Goal: Navigation & Orientation: Find specific page/section

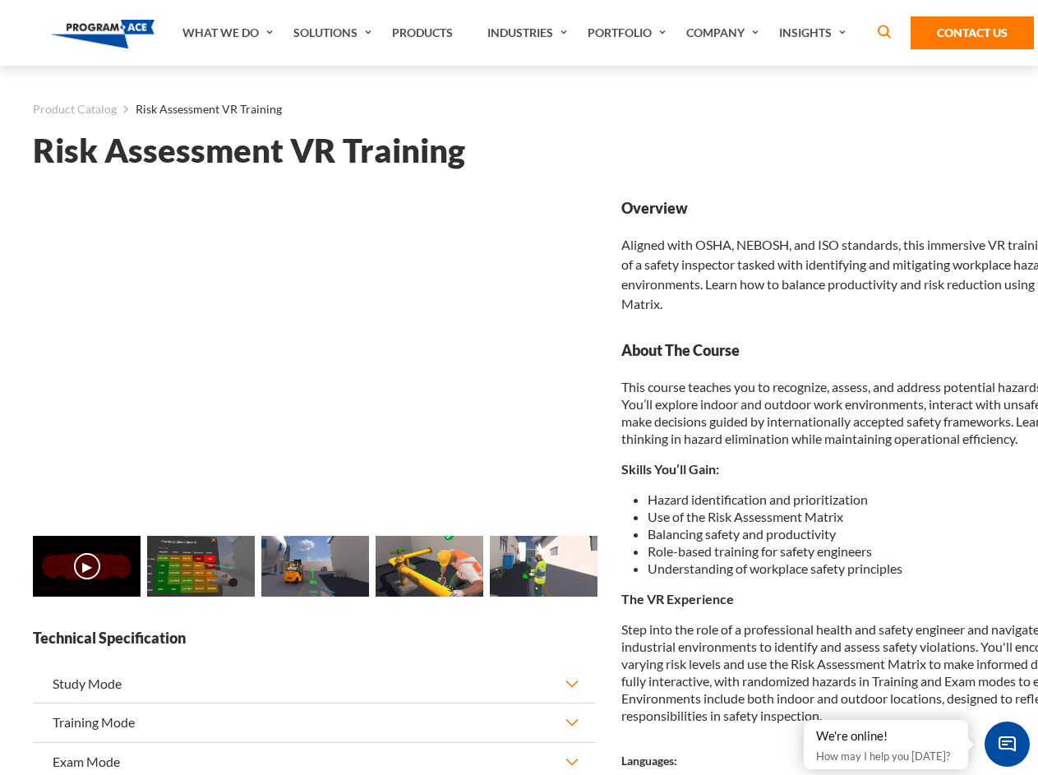
click at [335, 33] on link "Solutions" at bounding box center [334, 33] width 99 height 66
click at [0, 0] on div "AI & Computer Vision Solutions Computer Vision Quality Control AI tools for fas…" at bounding box center [0, 0] width 0 height 0
click at [0, 0] on div "AI & Computer Vision Solutions Virtual Training Solutions Virtual Tour Solution…" at bounding box center [0, 0] width 0 height 0
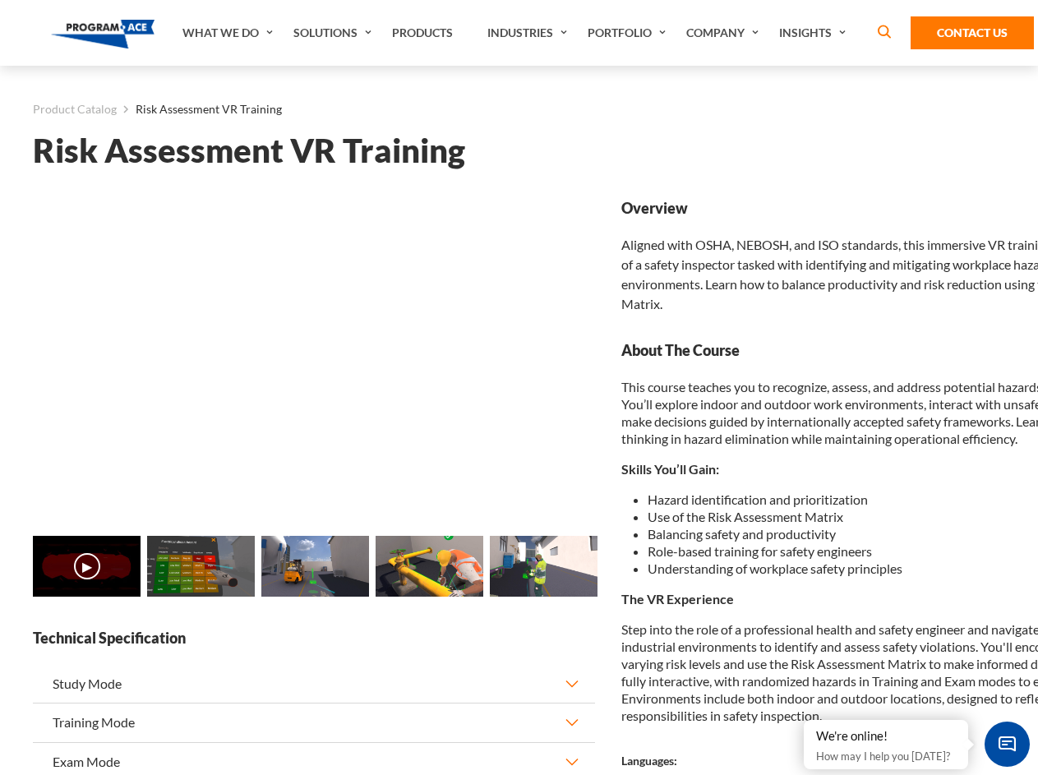
click at [0, 0] on div "AI & Computer Vision Solutions Virtual Training Solutions Virtual Tour Solution…" at bounding box center [0, 0] width 0 height 0
click at [0, 0] on div "AI & Computer Vision Solutions Computer Vision Quality Control AI tools for fas…" at bounding box center [0, 0] width 0 height 0
